Goal: Find specific page/section: Find specific page/section

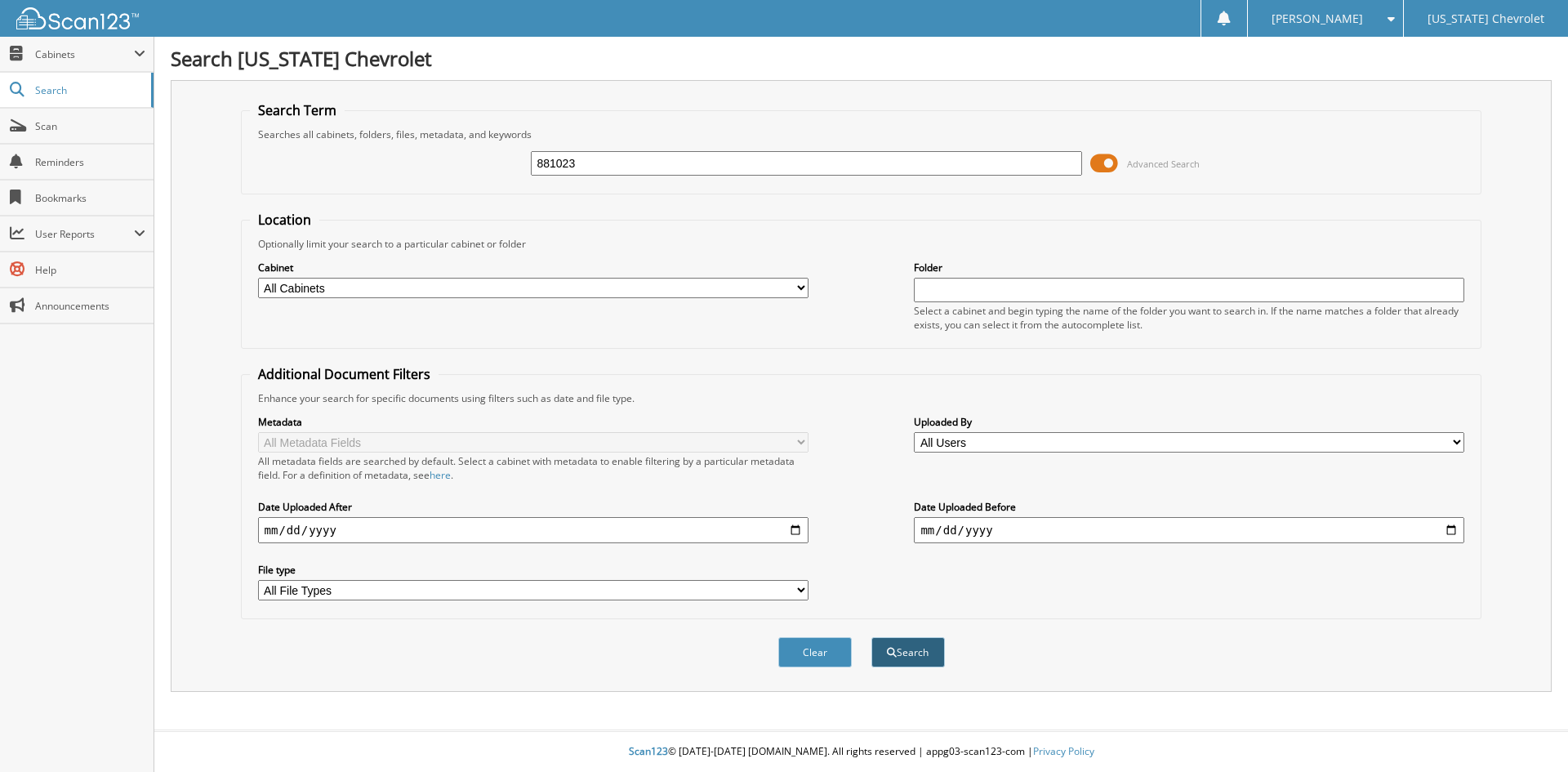
type input "881023"
click at [924, 651] on button "Search" at bounding box center [908, 652] width 73 height 30
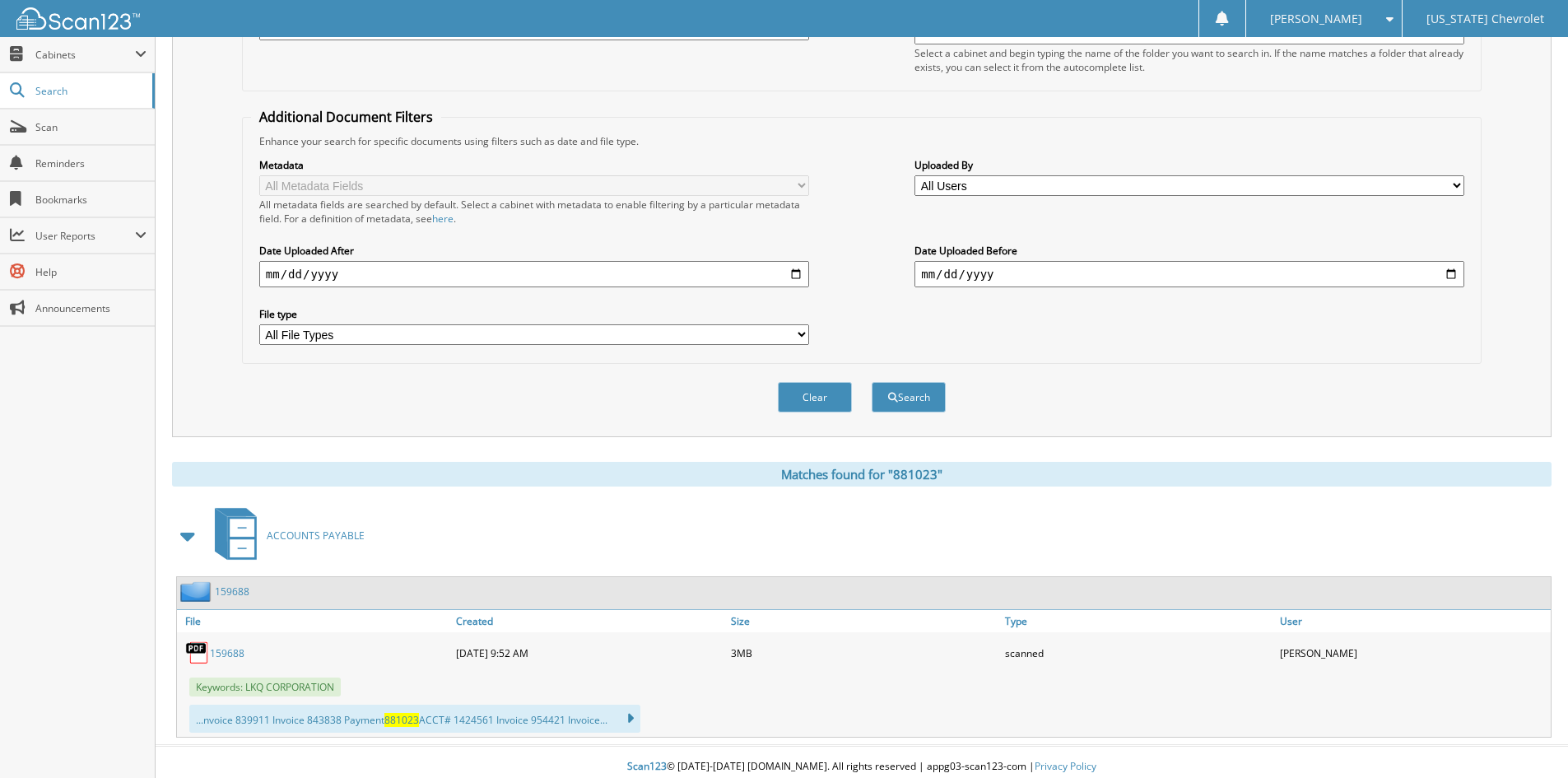
scroll to position [270, 0]
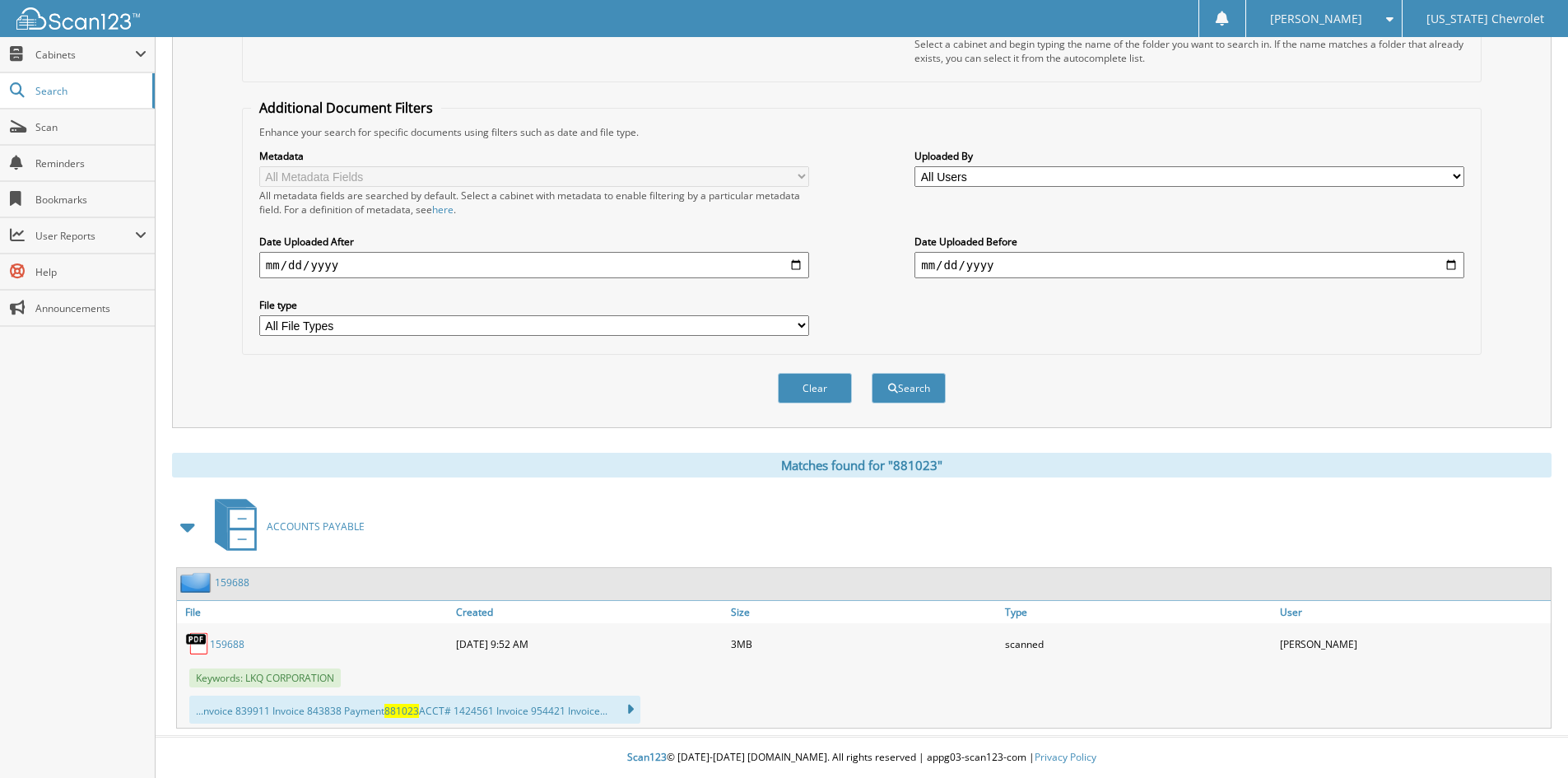
click at [213, 644] on link "159688" at bounding box center [227, 644] width 34 height 14
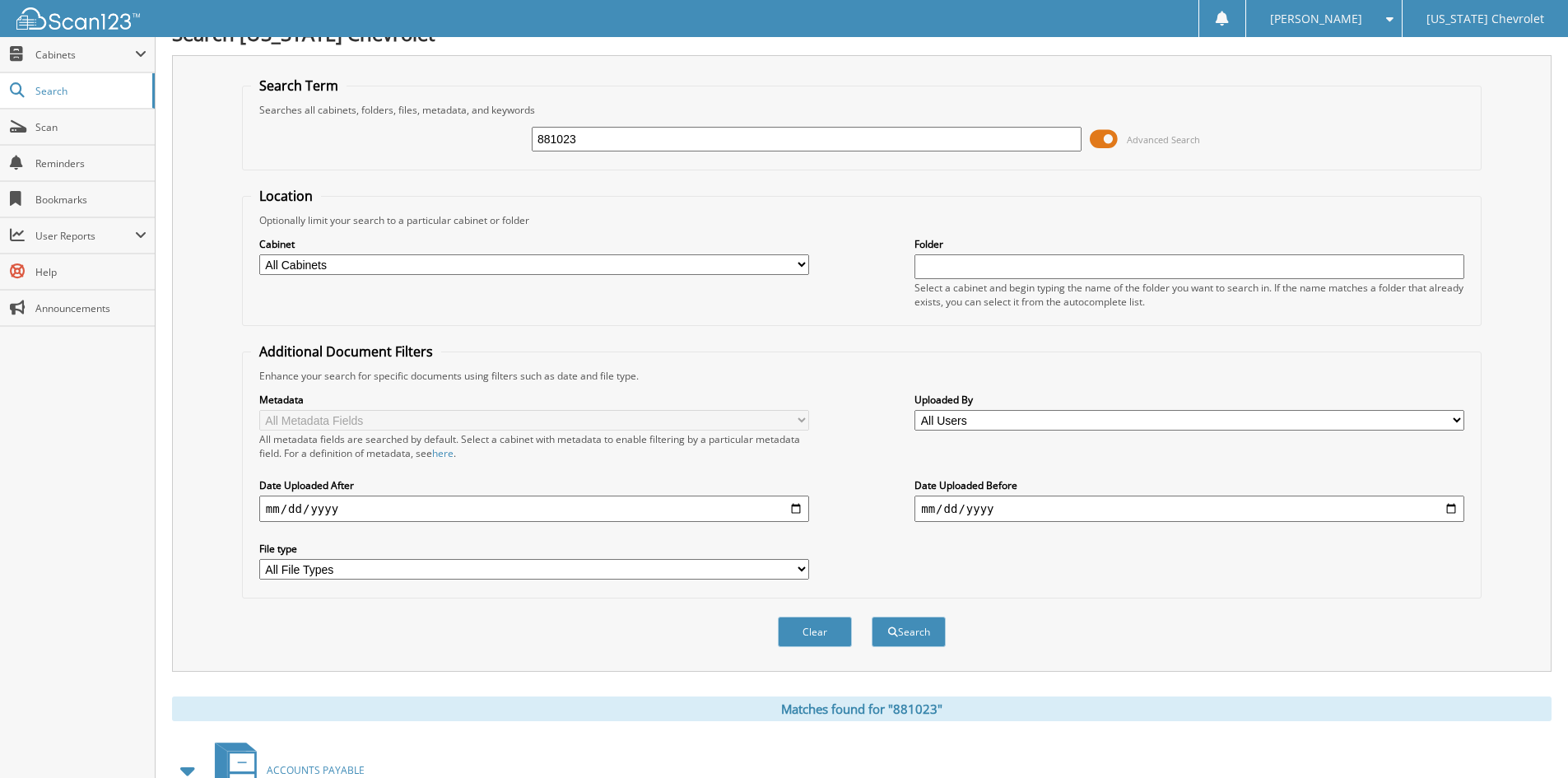
scroll to position [0, 0]
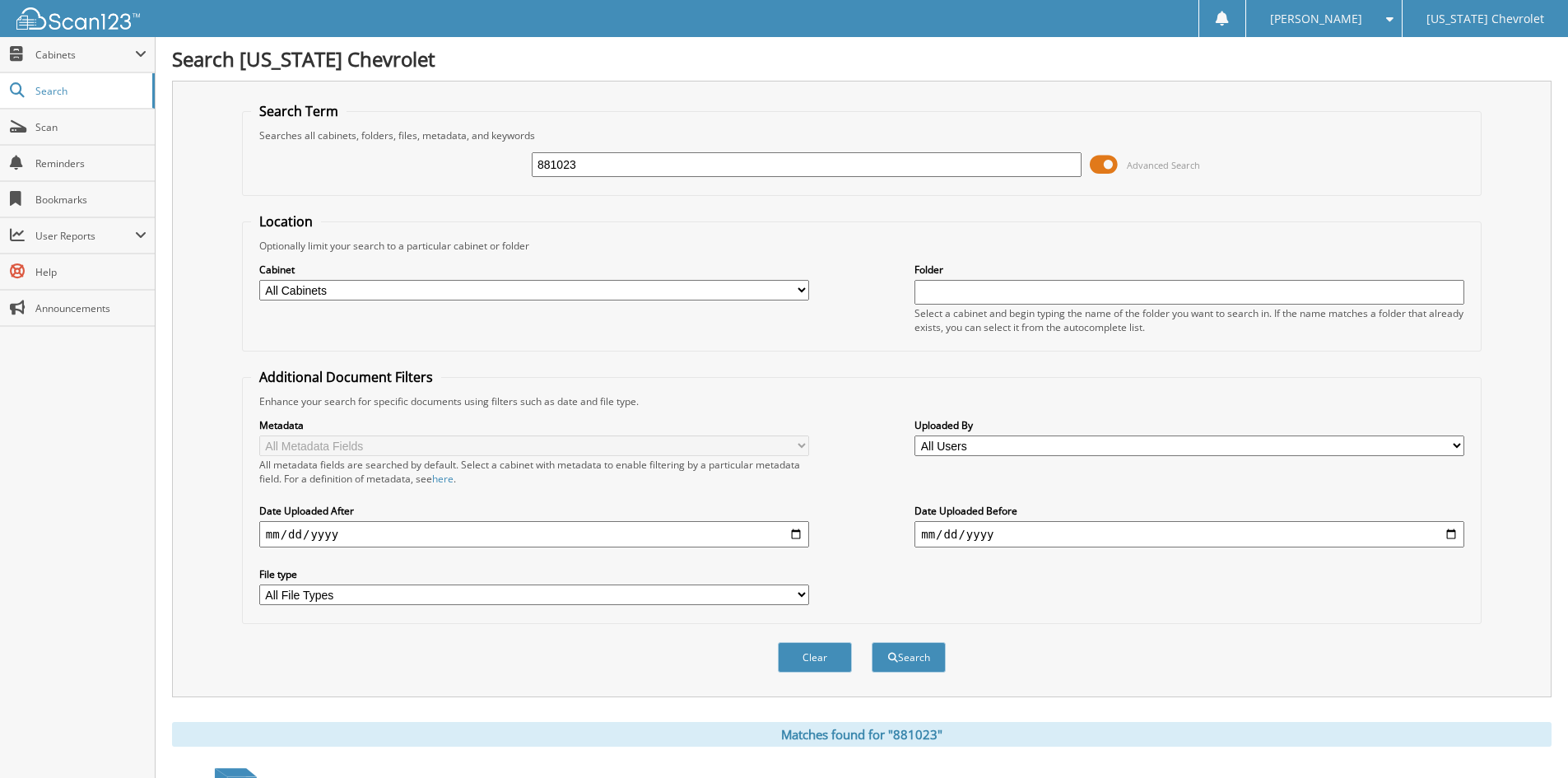
click at [1390, 19] on span at bounding box center [1386, 19] width 16 height 11
click at [1345, 75] on link "Logout" at bounding box center [1324, 80] width 155 height 29
